Goal: Information Seeking & Learning: Find specific fact

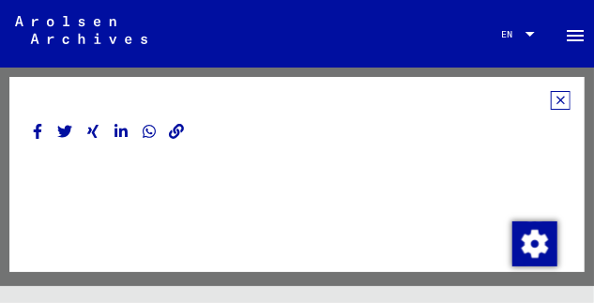
click at [551, 98] on icon at bounding box center [561, 100] width 20 height 19
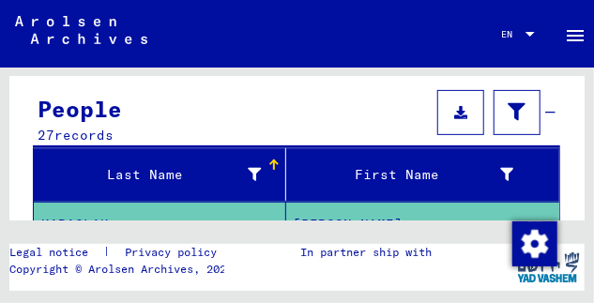
scroll to position [202, 0]
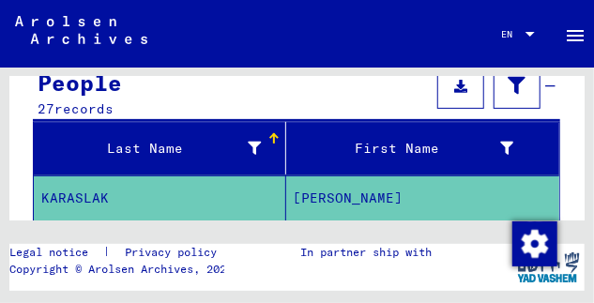
click at [192, 150] on div "Last Name" at bounding box center [151, 149] width 220 height 20
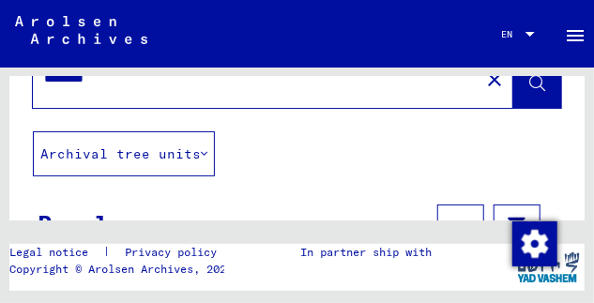
scroll to position [0, 0]
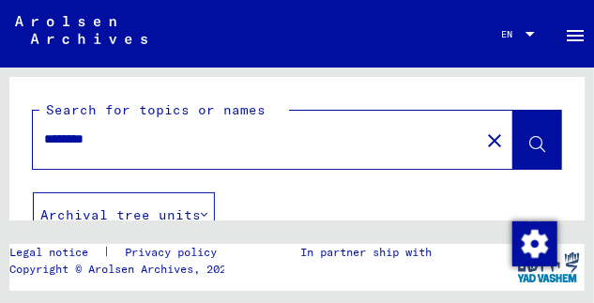
click at [126, 138] on input "********" at bounding box center [256, 139] width 424 height 20
type input "*"
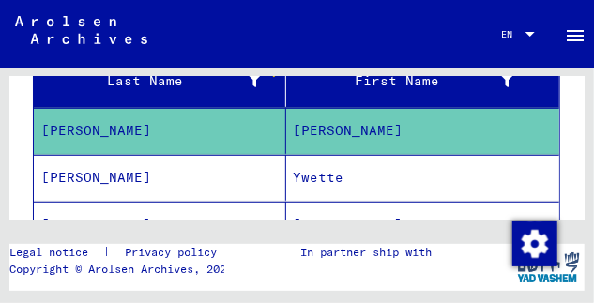
scroll to position [302, 0]
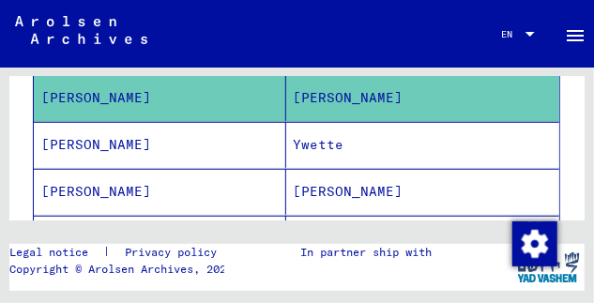
click at [174, 87] on mat-cell "[PERSON_NAME]" at bounding box center [160, 98] width 252 height 46
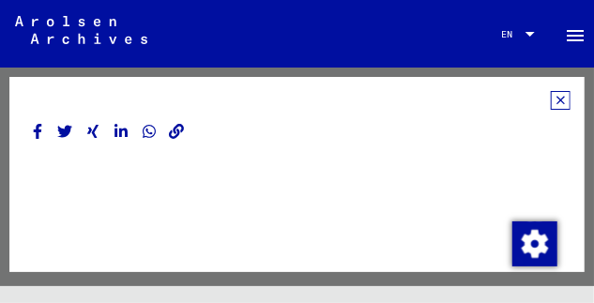
click at [551, 97] on icon at bounding box center [561, 100] width 20 height 19
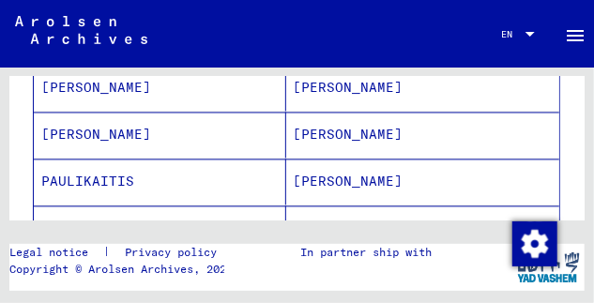
scroll to position [1008, 0]
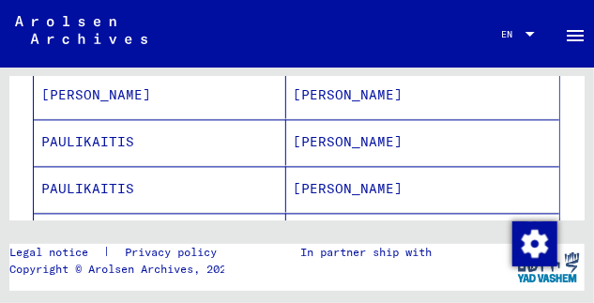
click at [364, 89] on mat-cell "[PERSON_NAME]" at bounding box center [423, 95] width 274 height 46
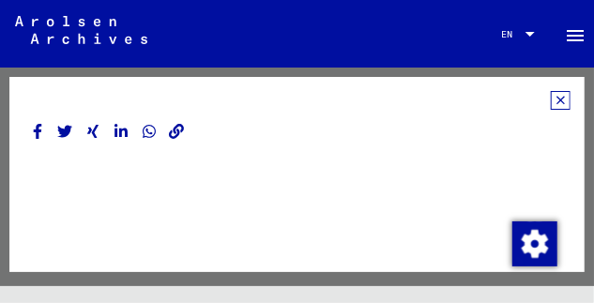
click at [365, 90] on div "DocID: 81784026 DocID: 81784026 See comments created before [DATE]" at bounding box center [296, 174] width 575 height 195
click at [551, 98] on icon at bounding box center [561, 100] width 20 height 19
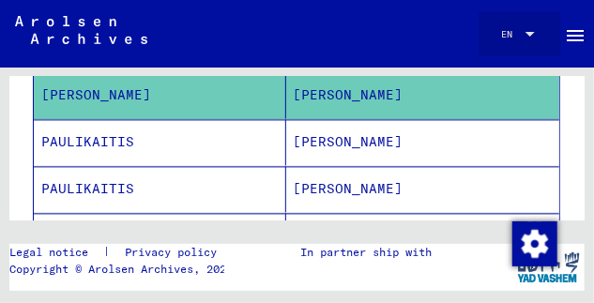
click at [525, 37] on div at bounding box center [529, 34] width 9 height 5
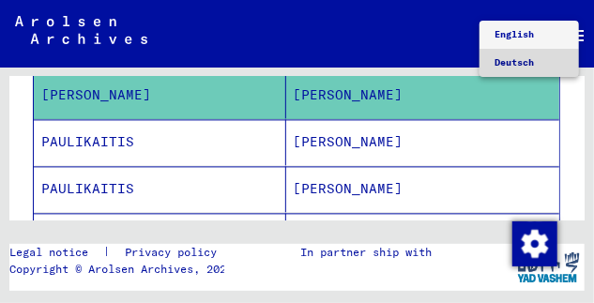
click at [516, 62] on span "Deutsch" at bounding box center [513, 62] width 39 height 12
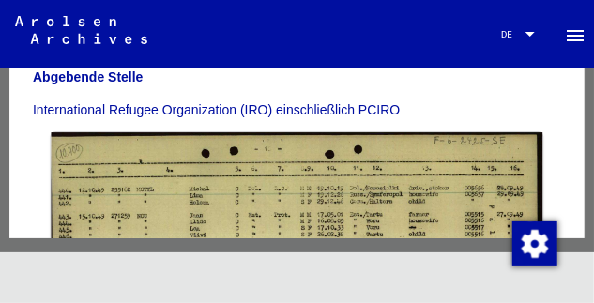
scroll to position [605, 0]
